Goal: Transaction & Acquisition: Purchase product/service

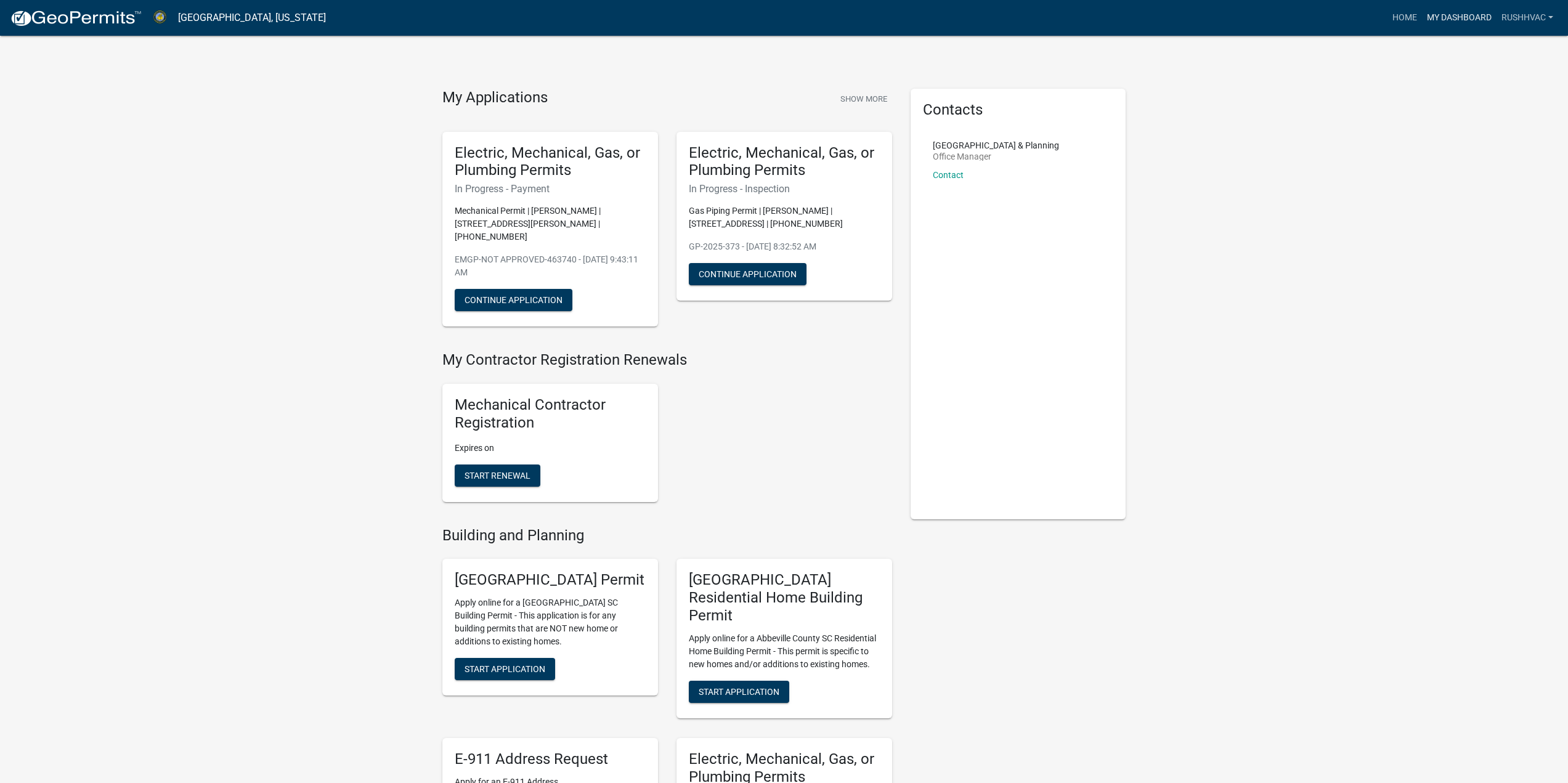
click at [1465, 13] on link "My Dashboard" at bounding box center [1458, 18] width 74 height 24
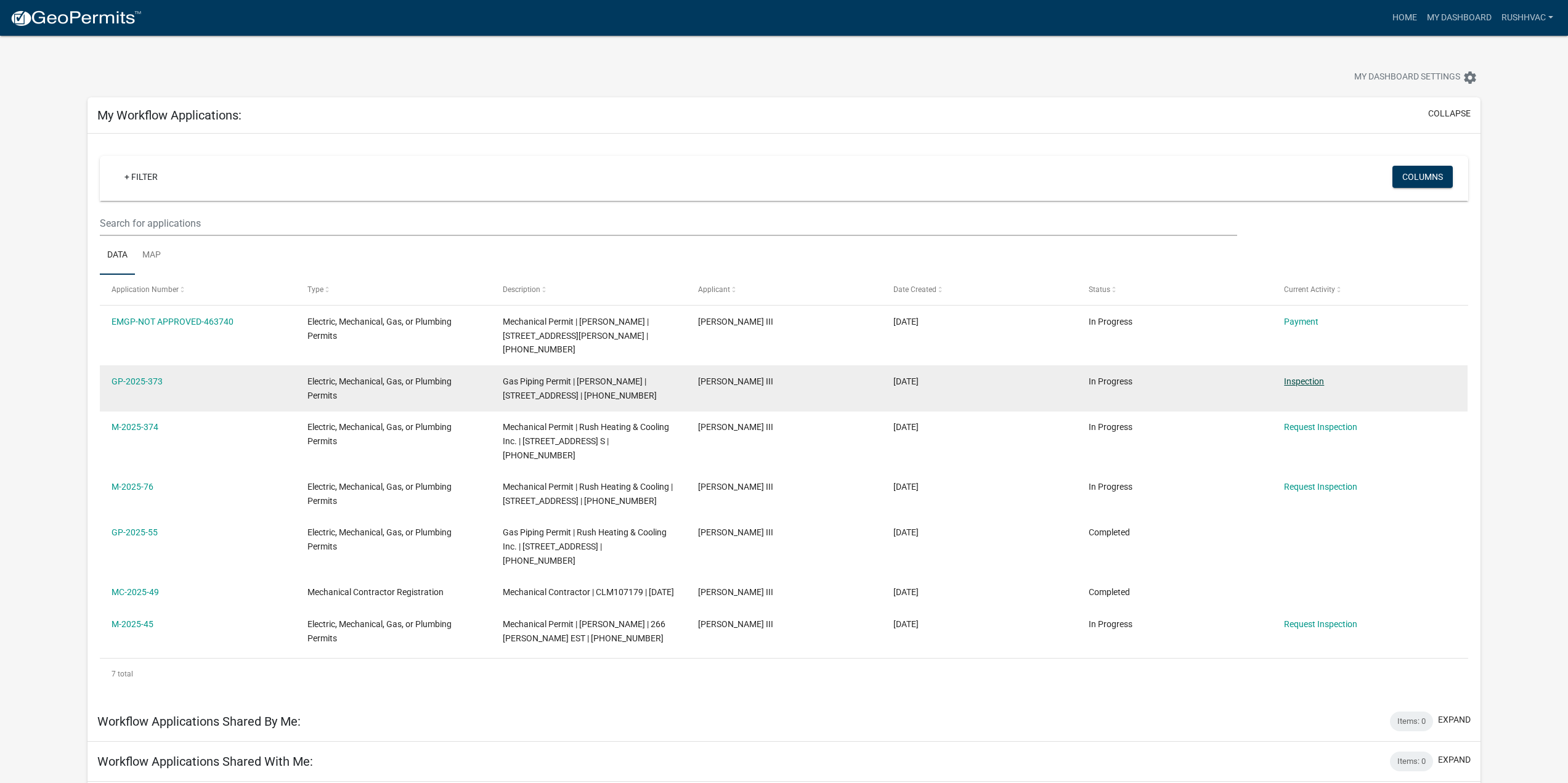
click at [1301, 376] on link "Inspection" at bounding box center [1303, 381] width 40 height 10
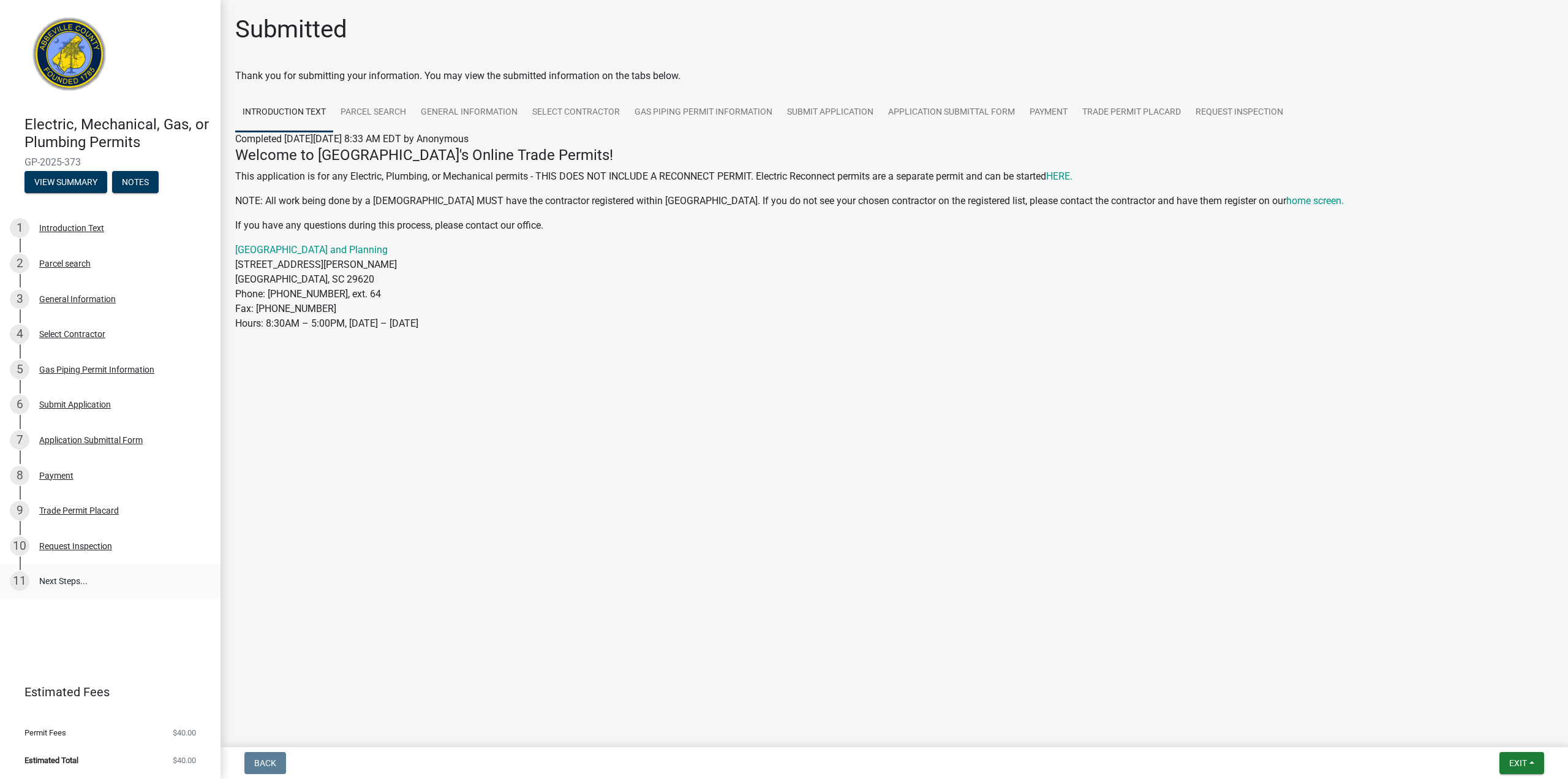
click at [75, 583] on link "11 Next Steps..." at bounding box center [110, 582] width 221 height 36
click at [48, 576] on link "11 Next Steps..." at bounding box center [110, 582] width 221 height 36
click at [97, 550] on div "Request Inspection" at bounding box center [76, 546] width 73 height 9
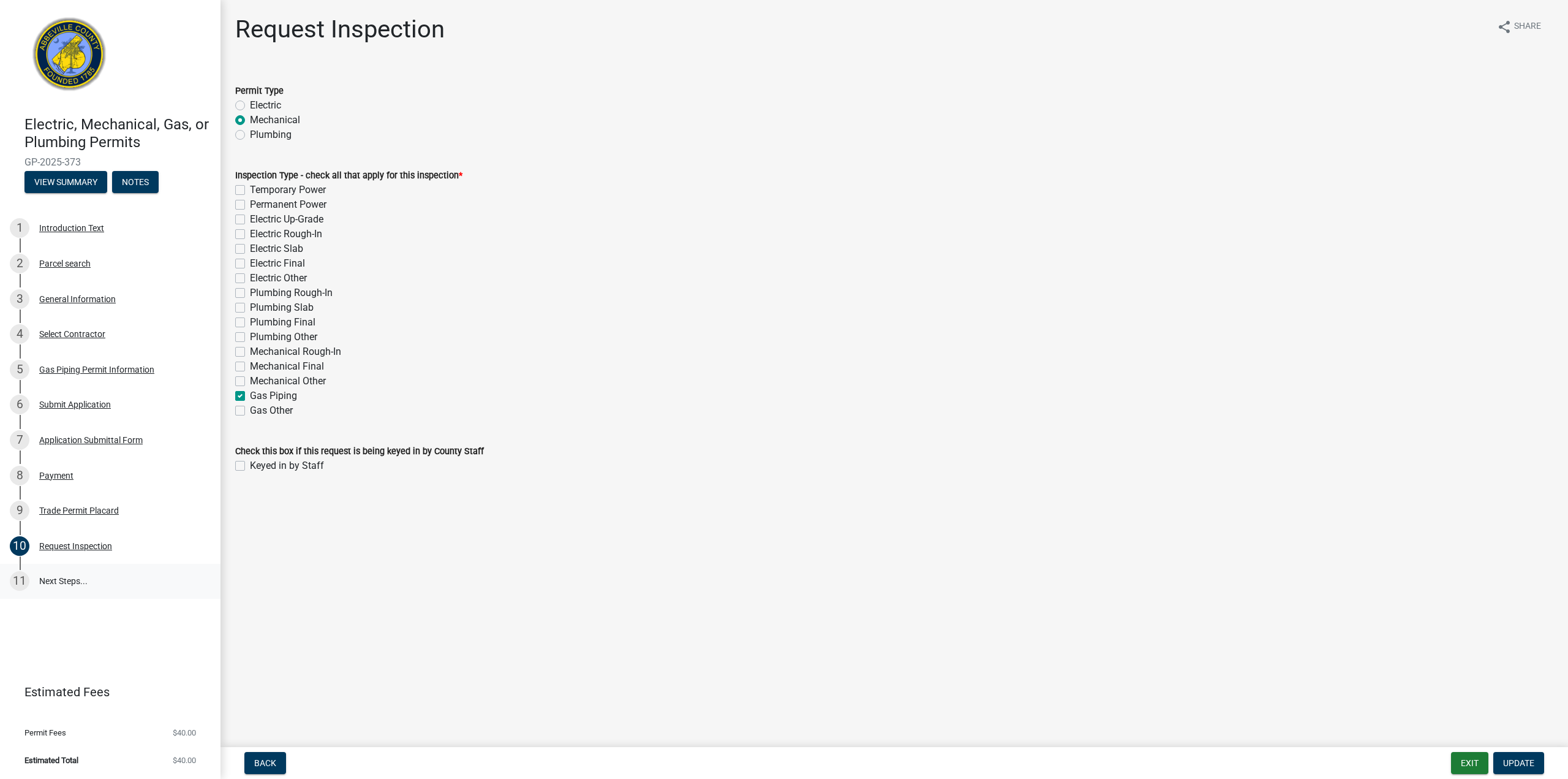
click at [50, 579] on link "11 Next Steps..." at bounding box center [110, 582] width 221 height 36
click at [83, 184] on button "View Summary" at bounding box center [65, 182] width 83 height 22
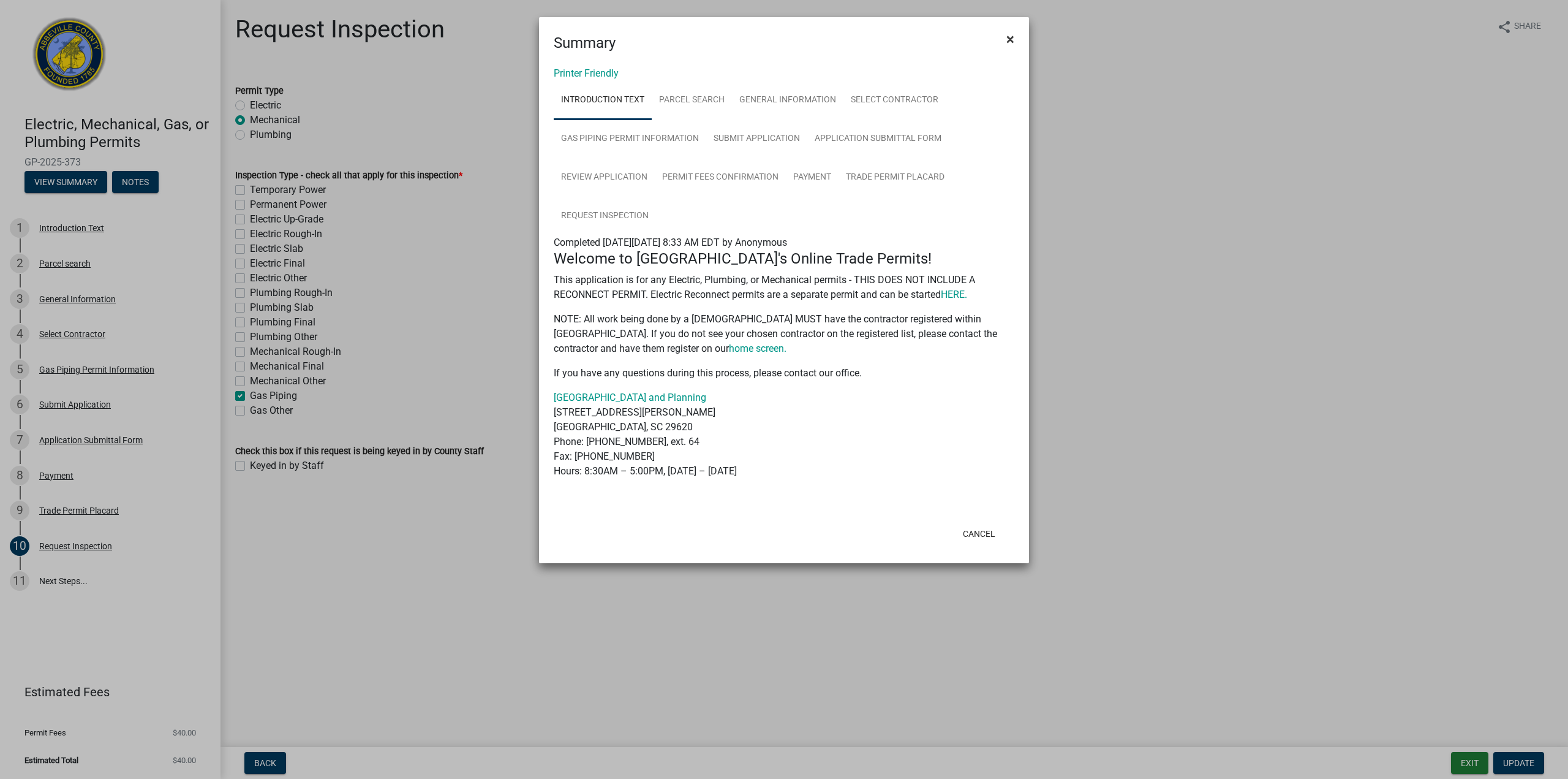
click at [1014, 40] on button "×" at bounding box center [1010, 39] width 27 height 34
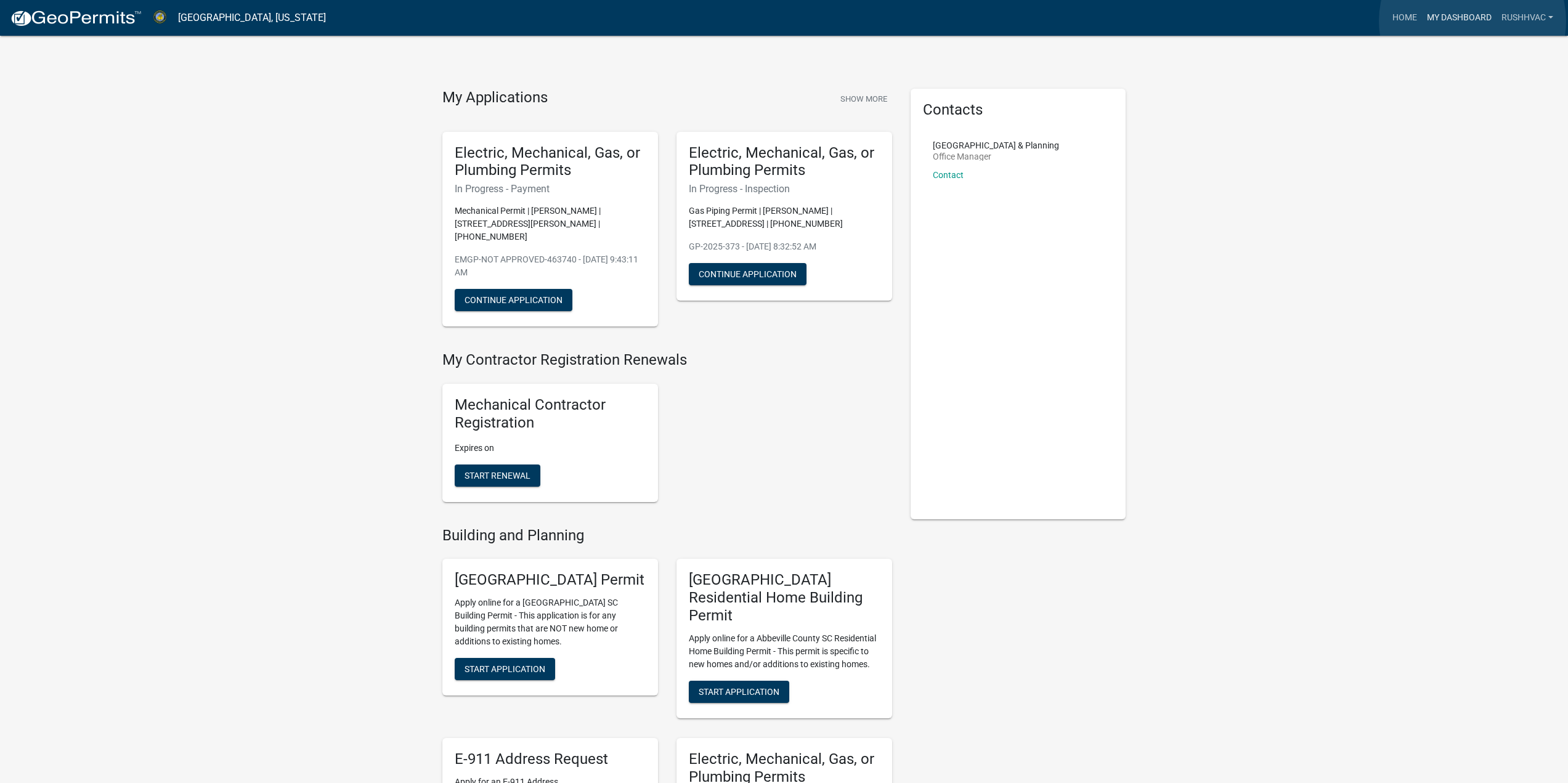
click at [1472, 21] on link "My Dashboard" at bounding box center [1458, 18] width 74 height 24
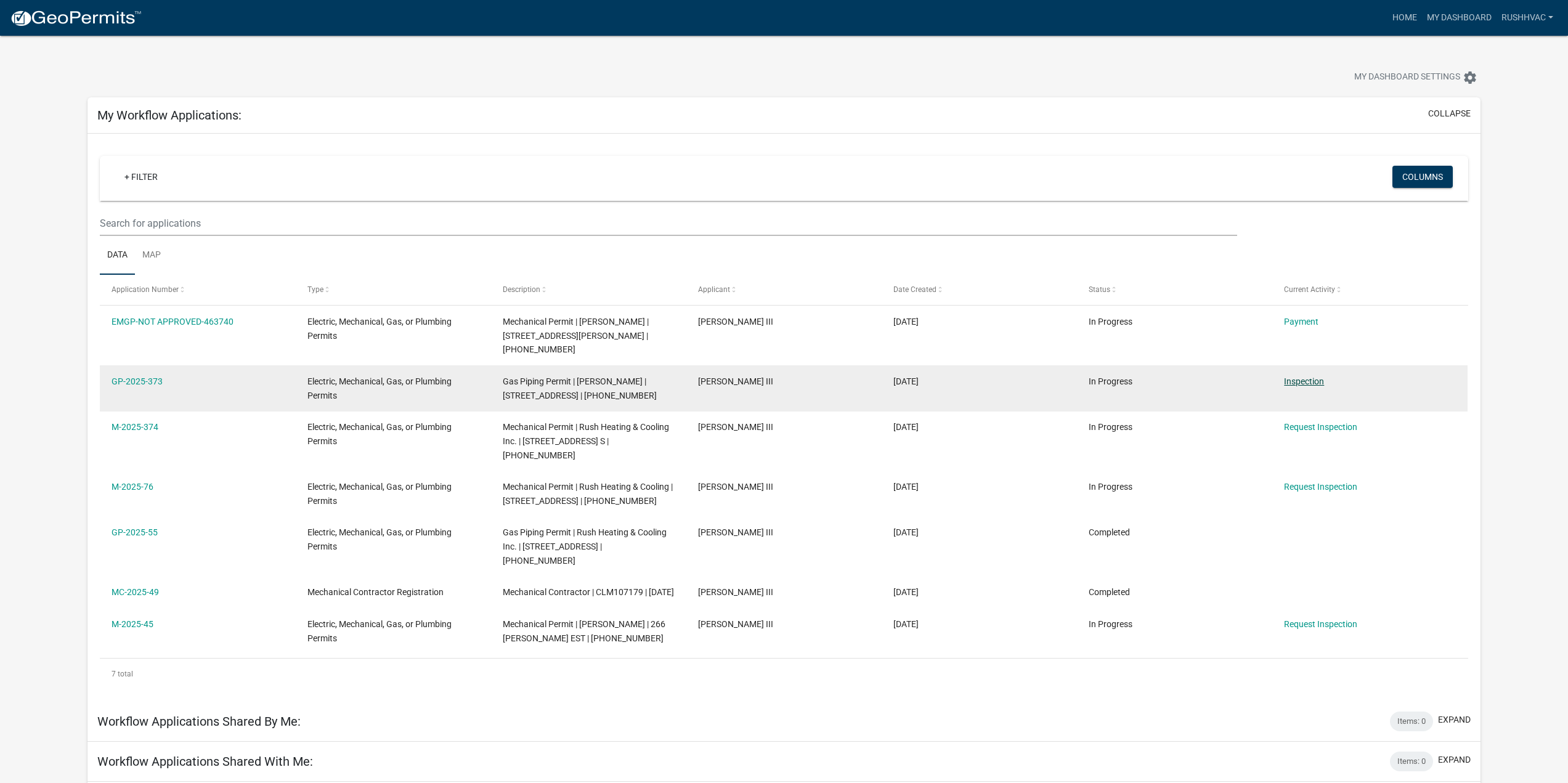
click at [1309, 376] on link "Inspection" at bounding box center [1303, 381] width 40 height 10
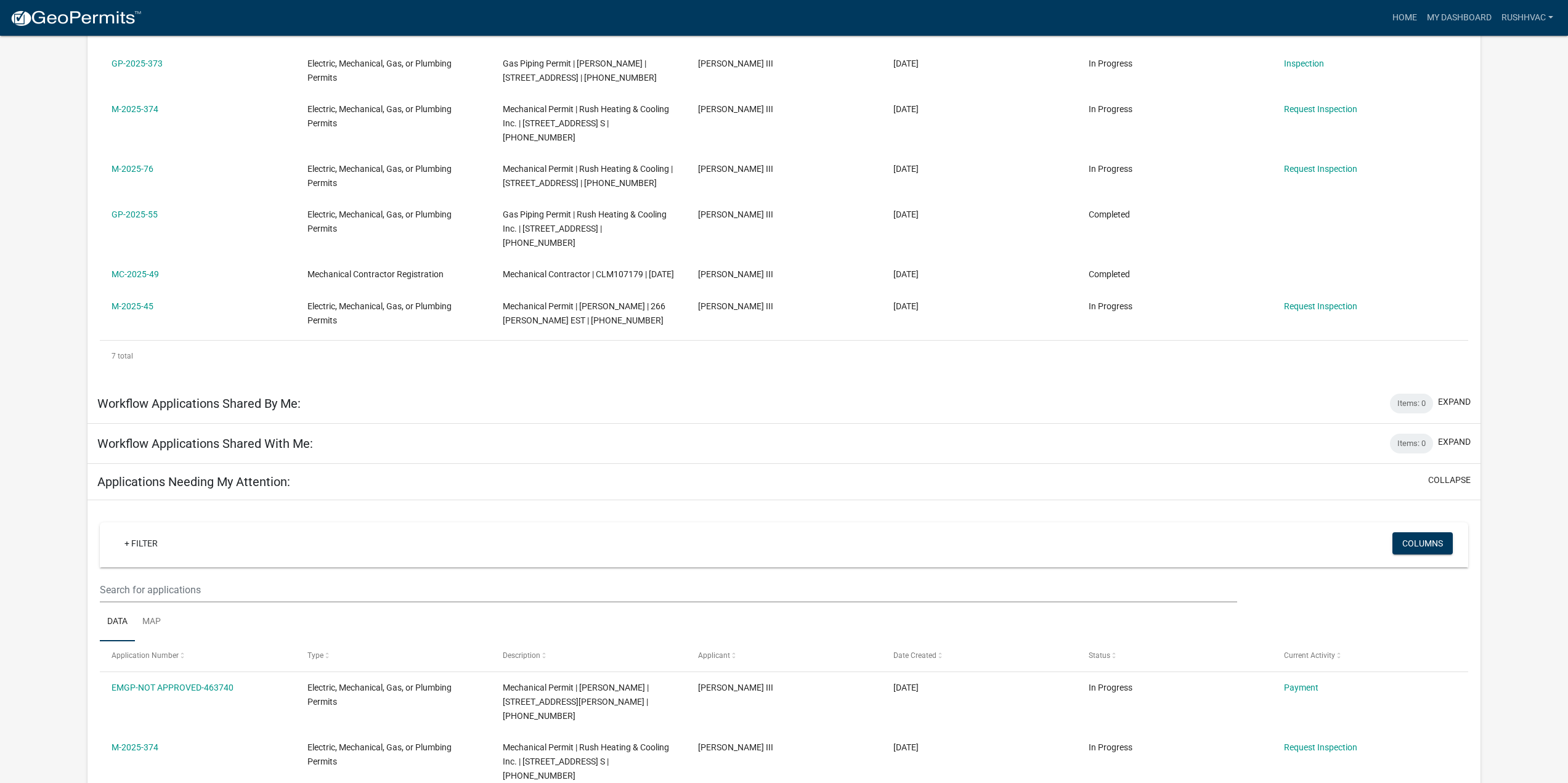
scroll to position [477, 0]
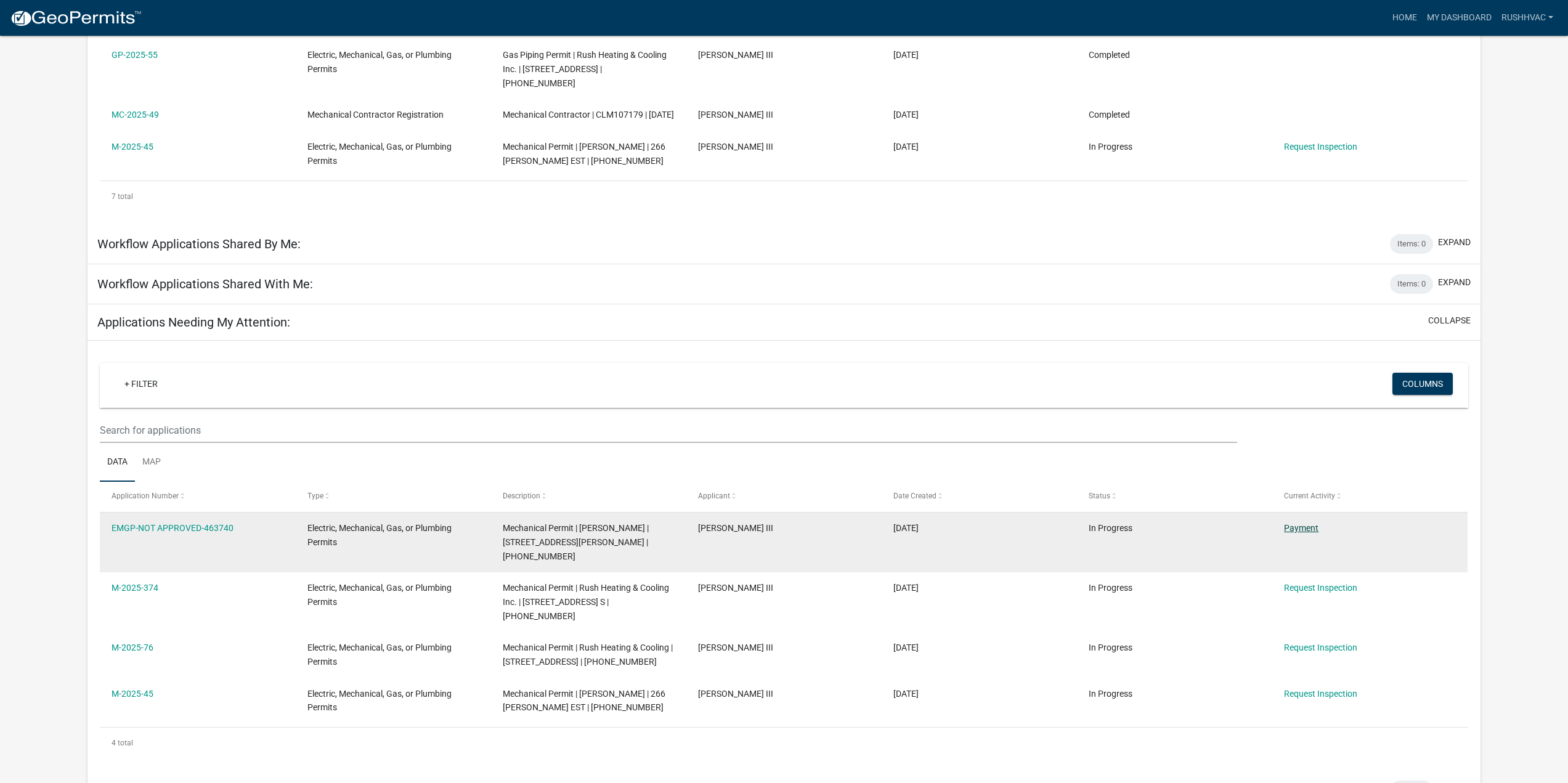
click at [1294, 523] on link "Payment" at bounding box center [1301, 527] width 34 height 10
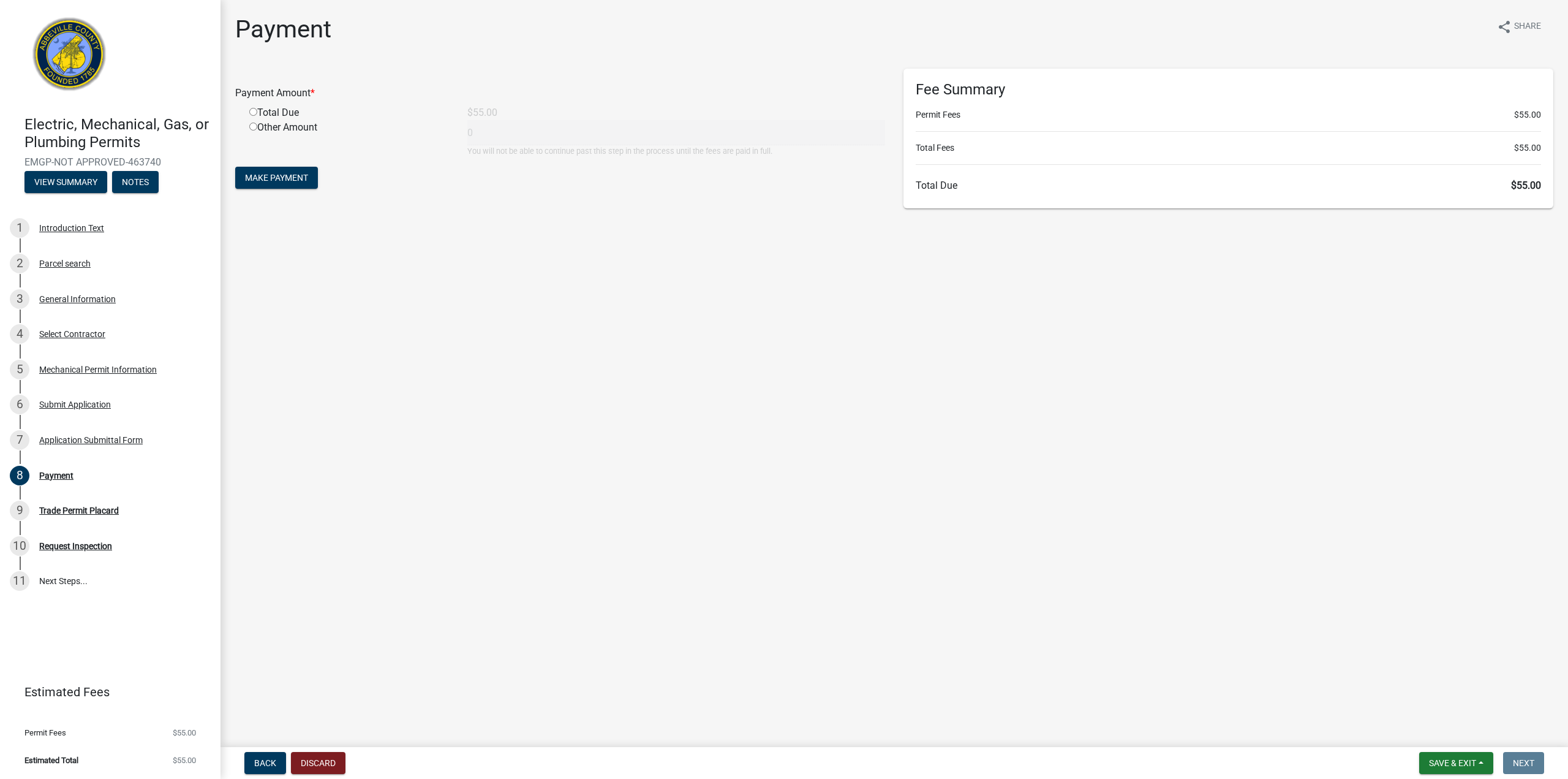
click at [253, 111] on input "radio" at bounding box center [253, 112] width 8 height 8
radio input "true"
type input "55"
click at [284, 176] on span "Make Payment" at bounding box center [276, 178] width 63 height 10
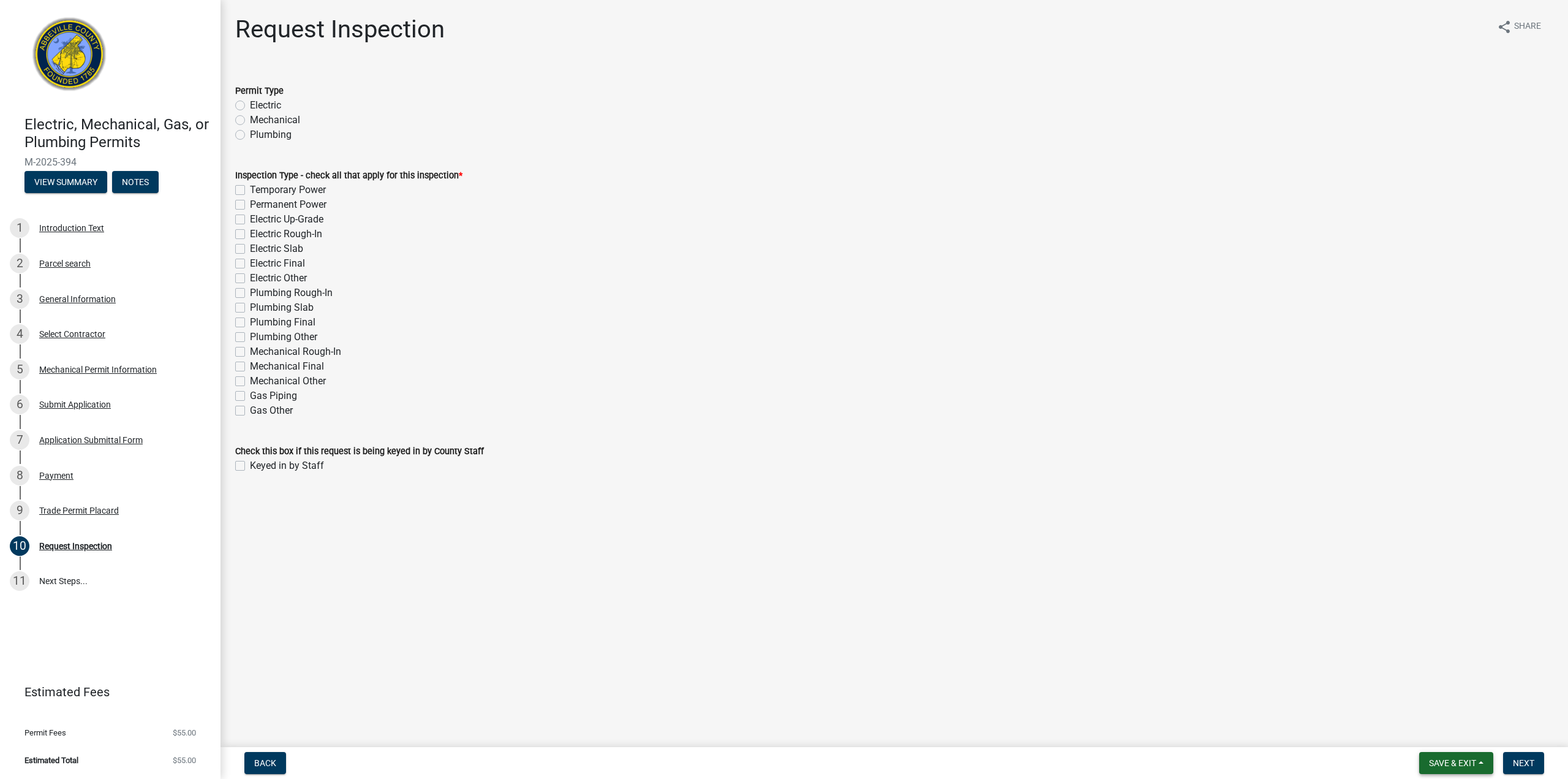
click at [1477, 758] on button "Save & Exit" at bounding box center [1457, 763] width 74 height 22
click at [1419, 725] on button "Save & Exit" at bounding box center [1445, 731] width 98 height 30
